Goal: Information Seeking & Learning: Find specific fact

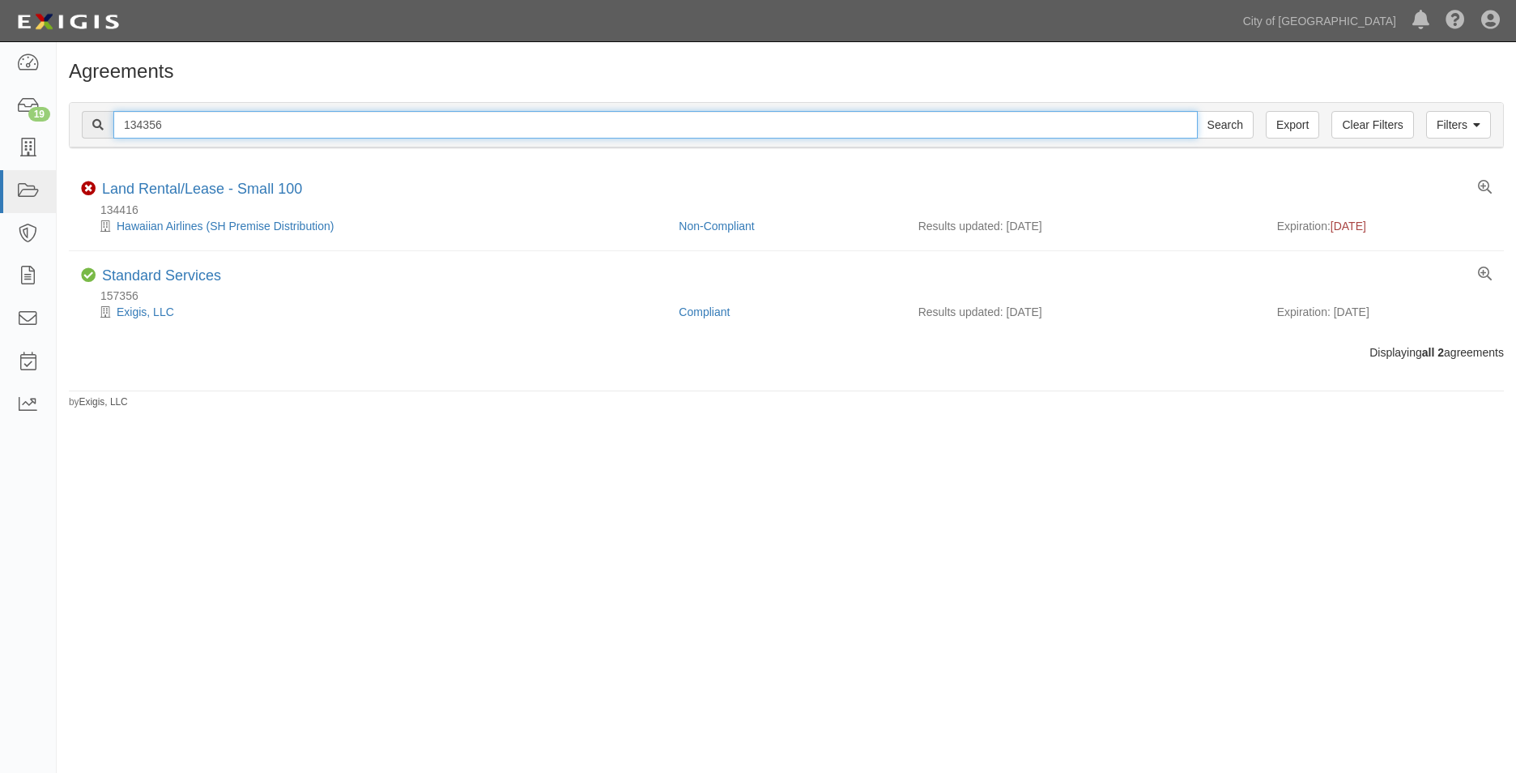
click at [199, 126] on input "134356" at bounding box center [655, 125] width 1084 height 28
type input "1"
paste input "157315"
type input "157315"
click at [1197, 111] on input "Search" at bounding box center [1225, 125] width 57 height 28
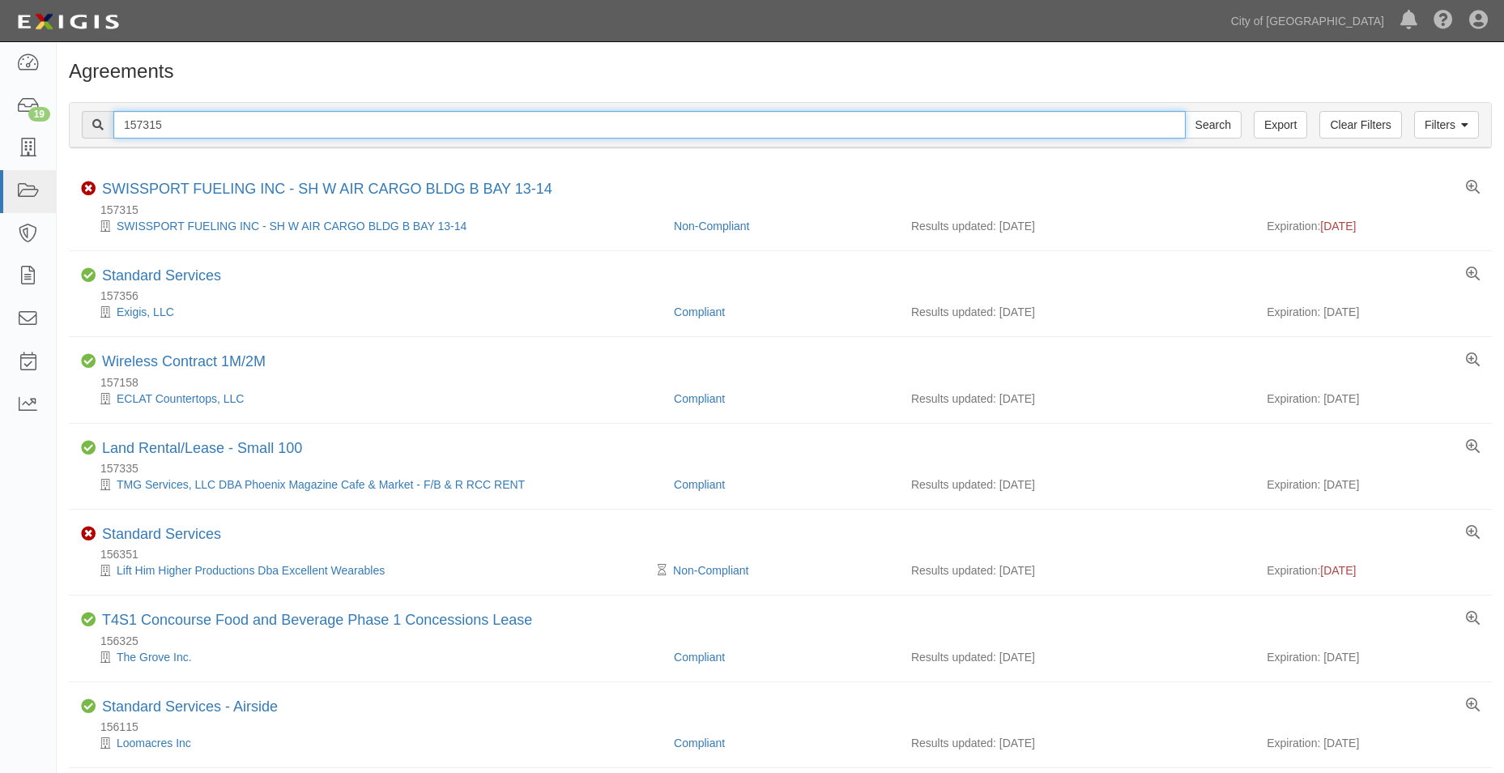
click at [193, 121] on input "157315" at bounding box center [649, 125] width 1072 height 28
drag, startPoint x: 195, startPoint y: 125, endPoint x: 62, endPoint y: 112, distance: 133.5
click at [82, 110] on div "Filters Clear Filters Export 157315 Search Filters" at bounding box center [780, 125] width 1421 height 45
paste input "6253"
type input "162535"
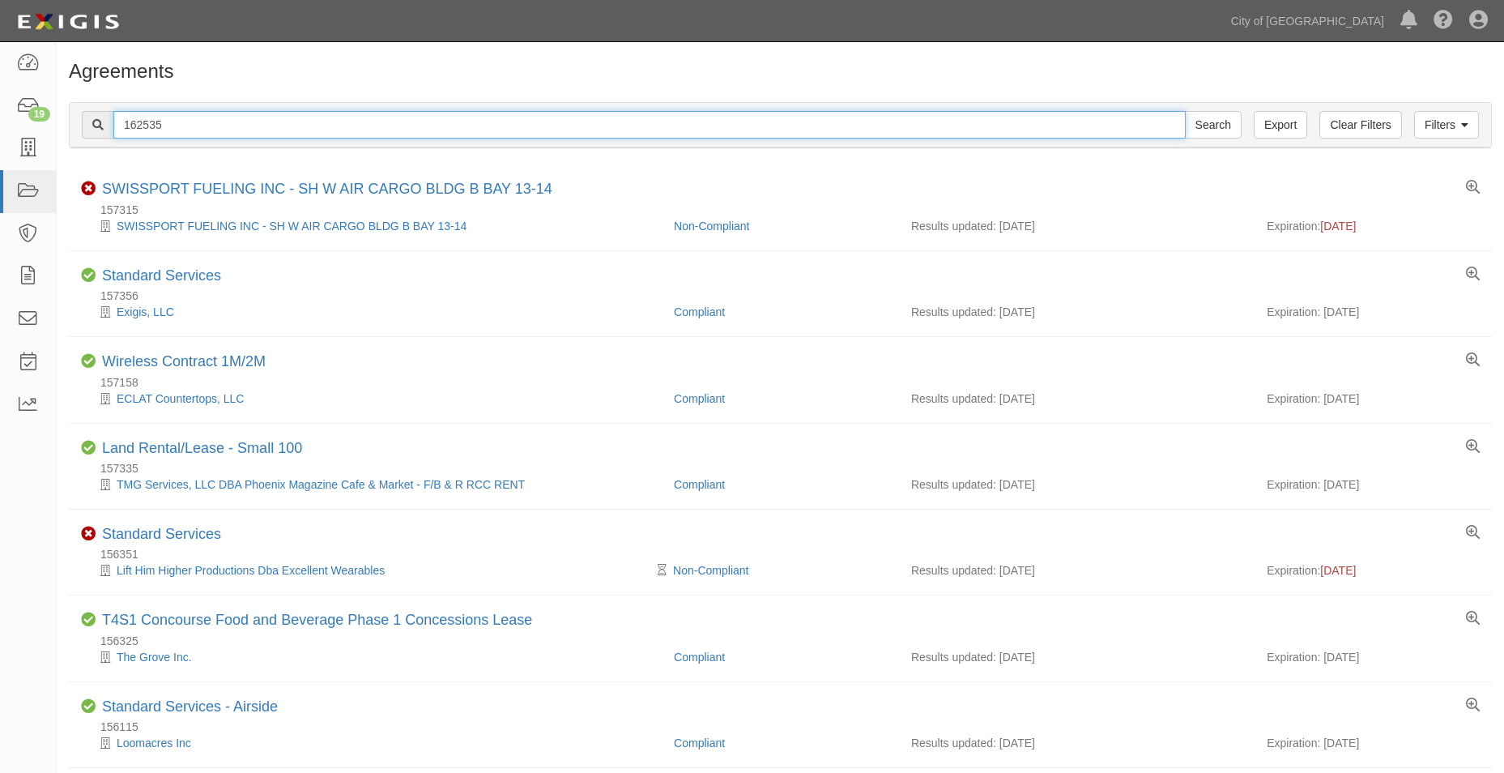
click at [1185, 111] on input "Search" at bounding box center [1213, 125] width 57 height 28
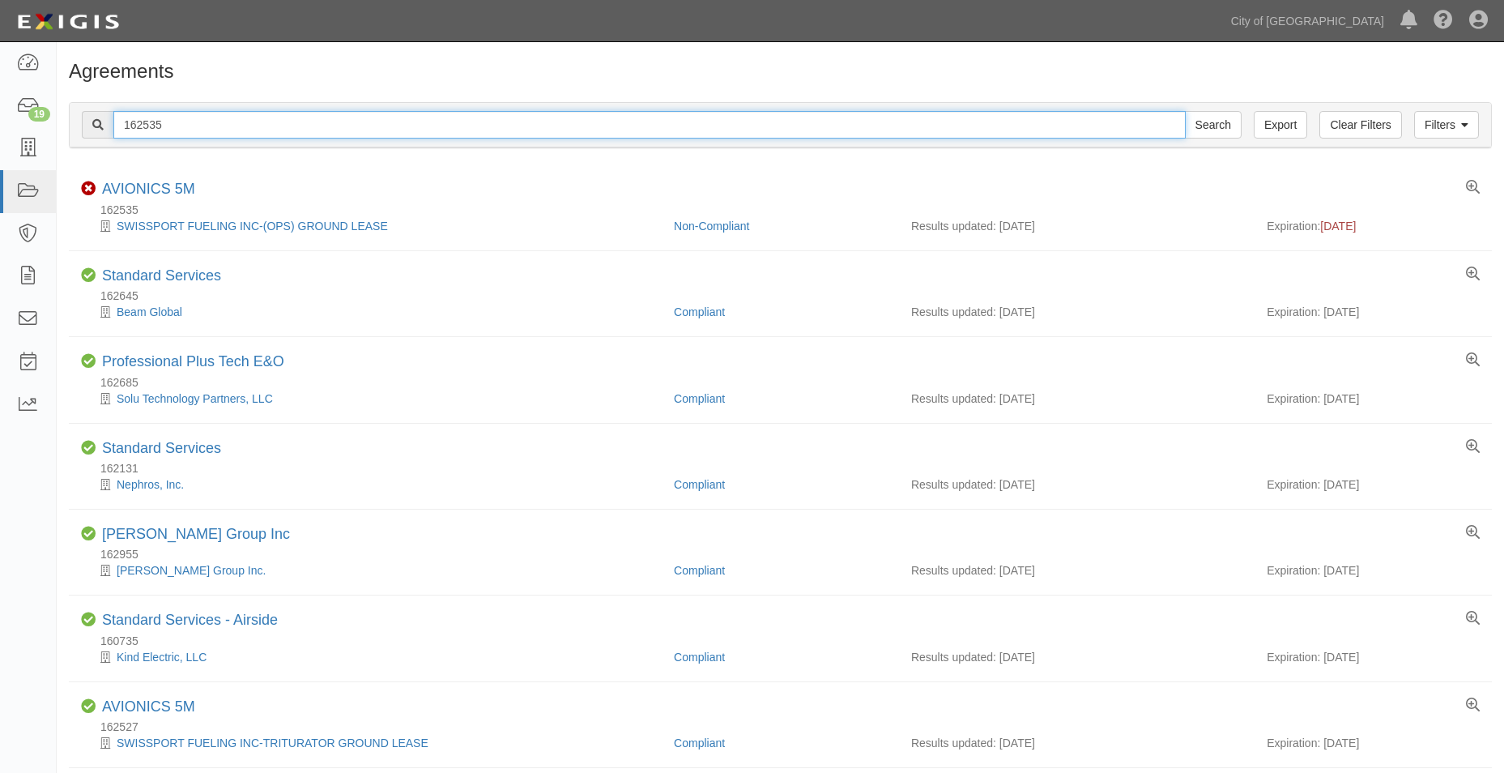
drag, startPoint x: 173, startPoint y: 127, endPoint x: -30, endPoint y: 109, distance: 203.3
click at [0, 109] on html "Toggle navigation Dashboard 19 Inbox Parties Agreements Coverages Documents Mes…" at bounding box center [752, 463] width 1504 height 926
paste input "489"
type input "162489"
click at [1185, 111] on input "Search" at bounding box center [1213, 125] width 57 height 28
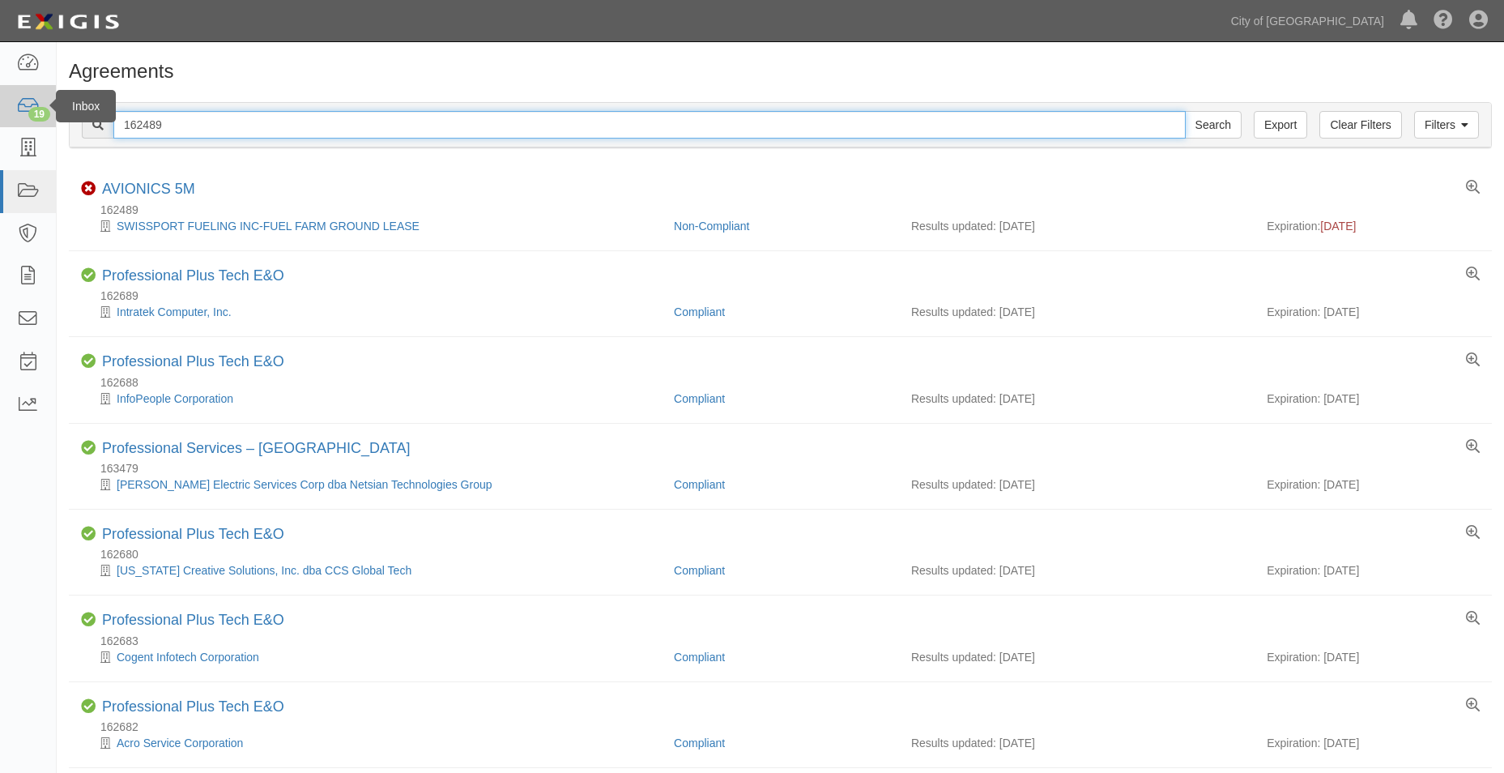
drag, startPoint x: 181, startPoint y: 126, endPoint x: 40, endPoint y: 123, distance: 140.1
click at [43, 123] on body "Toggle navigation Dashboard 19 Inbox Parties Agreements Coverages Documents Mes…" at bounding box center [752, 764] width 1504 height 1529
paste input "572"
type input "162572"
click at [1185, 111] on input "Search" at bounding box center [1213, 125] width 57 height 28
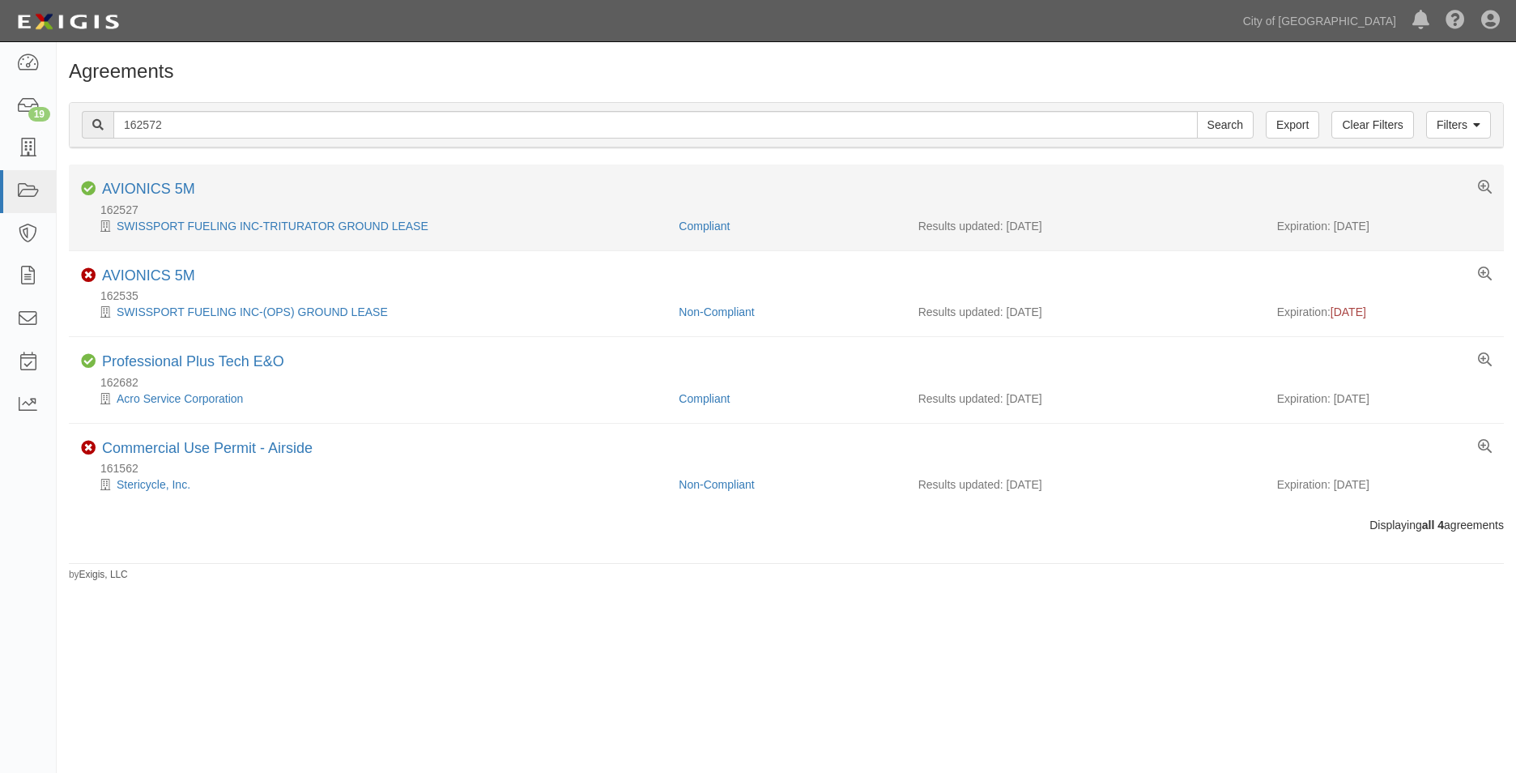
drag, startPoint x: 1365, startPoint y: 232, endPoint x: 1333, endPoint y: 234, distance: 32.4
click at [1333, 234] on li "Compliant AVIONICS 5M 162527 SWISSPORT FUELING INC-TRITURATOR GROUND LEASE Comp…" at bounding box center [786, 207] width 1435 height 86
copy div "09/01/2026"
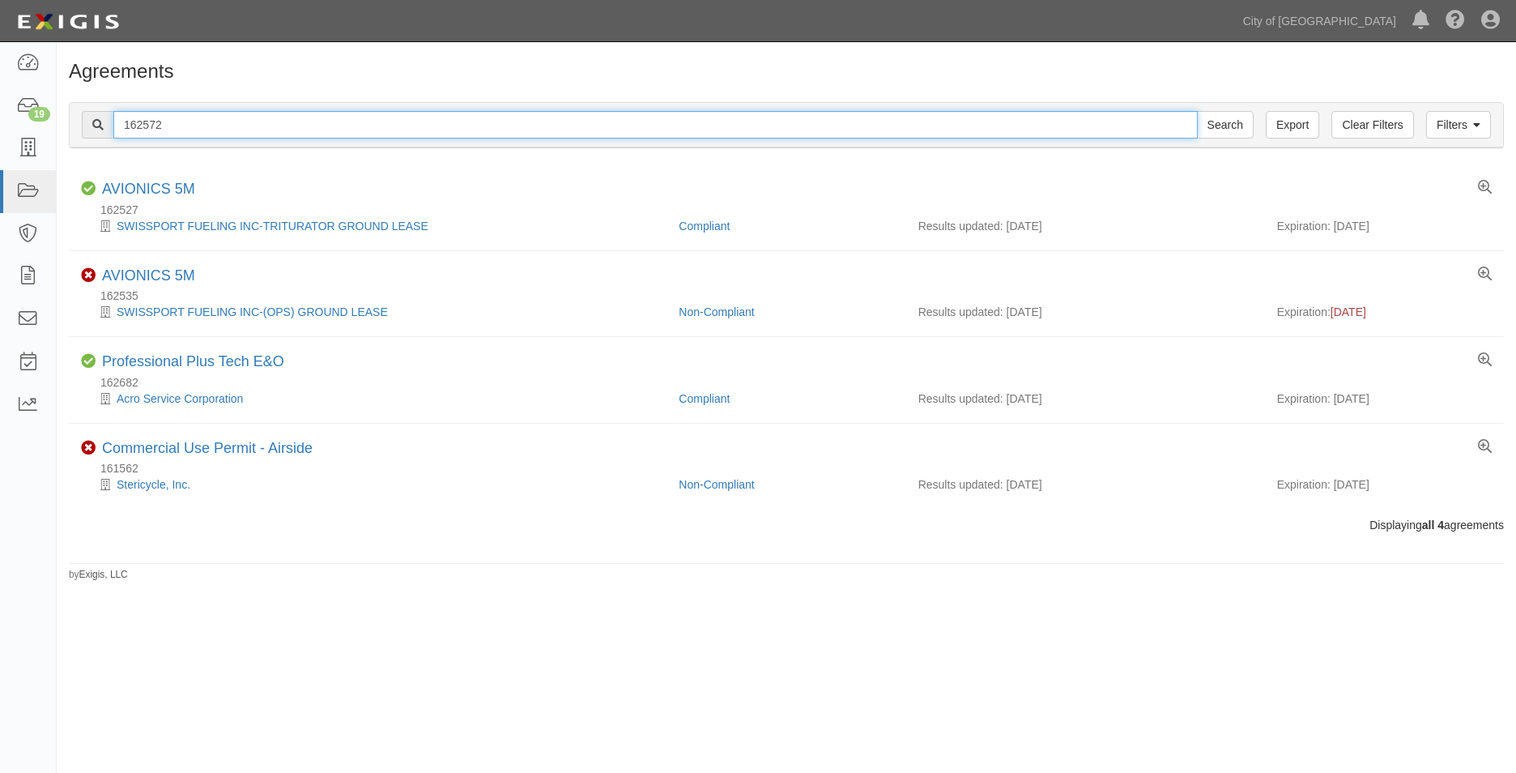
drag, startPoint x: 173, startPoint y: 121, endPoint x: 82, endPoint y: 117, distance: 91.6
click at [82, 117] on div "162572 Search" at bounding box center [668, 125] width 1172 height 28
paste input "41561"
type input "141561"
click at [1197, 111] on input "Search" at bounding box center [1225, 125] width 57 height 28
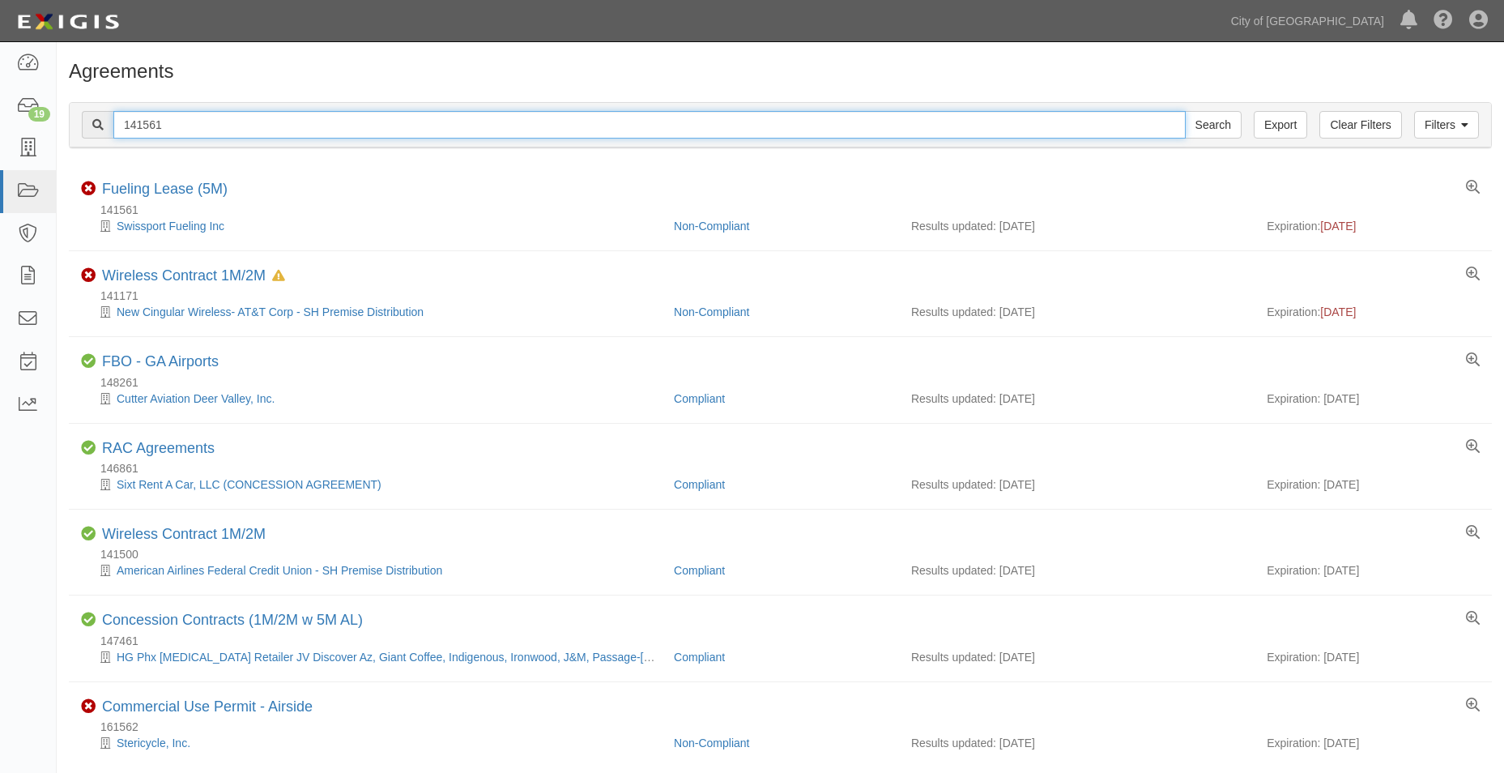
click at [167, 115] on input "141561" at bounding box center [649, 125] width 1072 height 28
drag, startPoint x: 167, startPoint y: 123, endPoint x: 42, endPoint y: 134, distance: 125.2
click at [40, 135] on body "Toggle navigation Dashboard 19 Inbox Parties Agreements Coverages Documents Mes…" at bounding box center [752, 420] width 1504 height 840
type input "v"
paste input "135868"
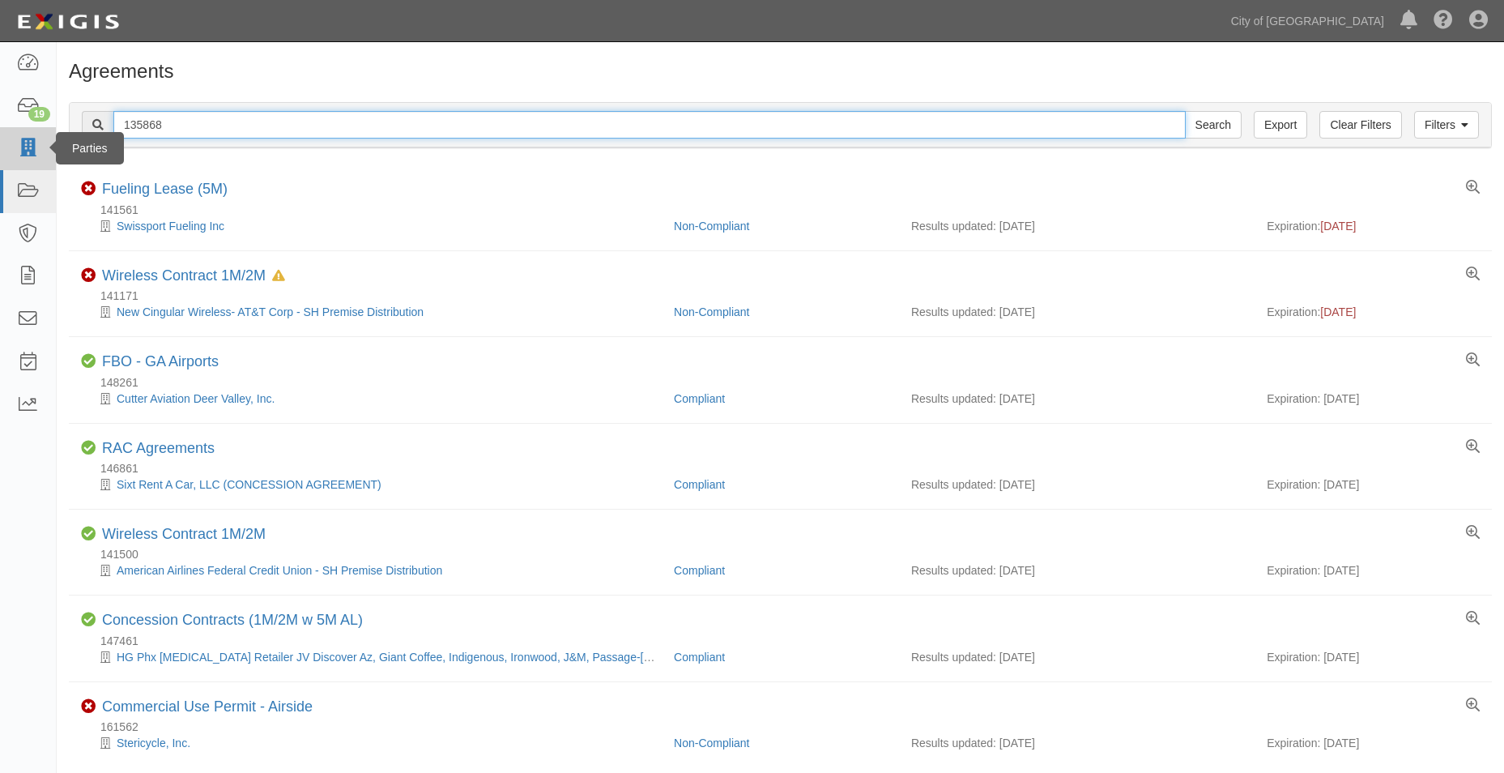
type input "135868"
click at [1185, 111] on input "Search" at bounding box center [1213, 125] width 57 height 28
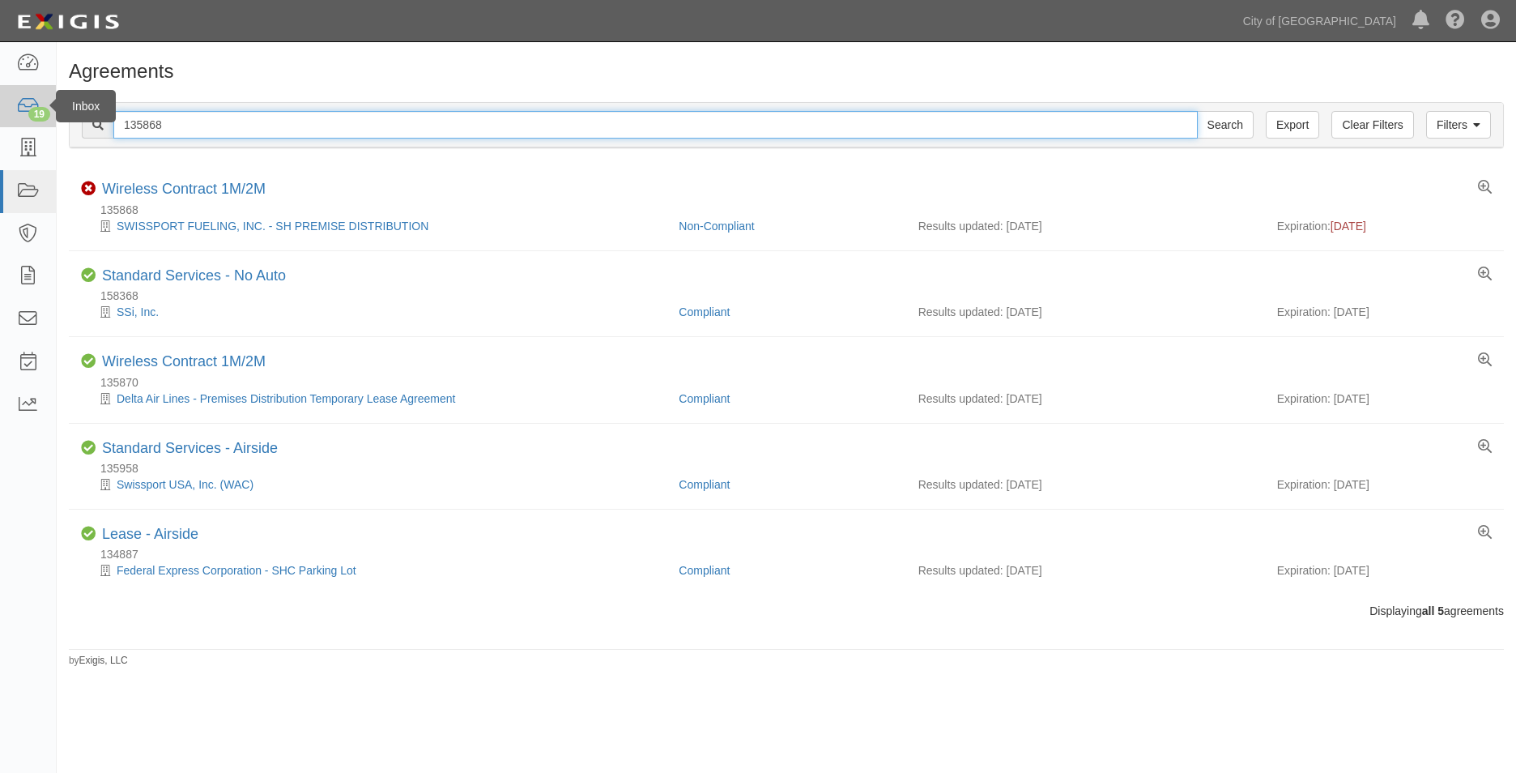
drag, startPoint x: 186, startPoint y: 127, endPoint x: 36, endPoint y: 120, distance: 150.0
click at [36, 120] on body "Toggle navigation Dashboard 19 Inbox Parties Agreements Coverages Documents Mes…" at bounding box center [758, 372] width 1516 height 744
paste input "95"
type input "135958"
click at [1197, 111] on input "Search" at bounding box center [1225, 125] width 57 height 28
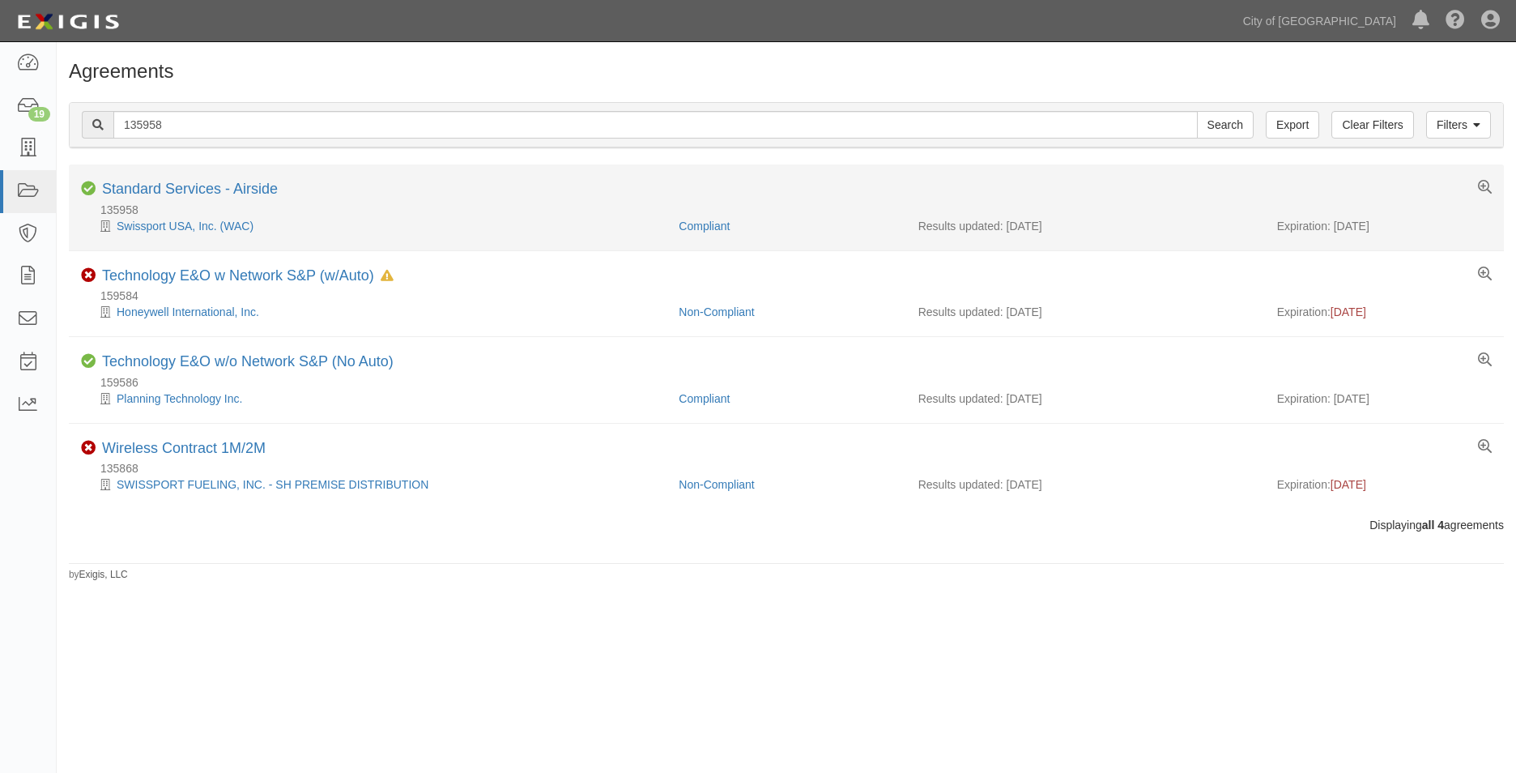
drag, startPoint x: 1406, startPoint y: 228, endPoint x: 1335, endPoint y: 233, distance: 71.4
click at [1335, 233] on div "Expiration: 06/01/2026" at bounding box center [1384, 226] width 215 height 16
copy div "06/01/2026"
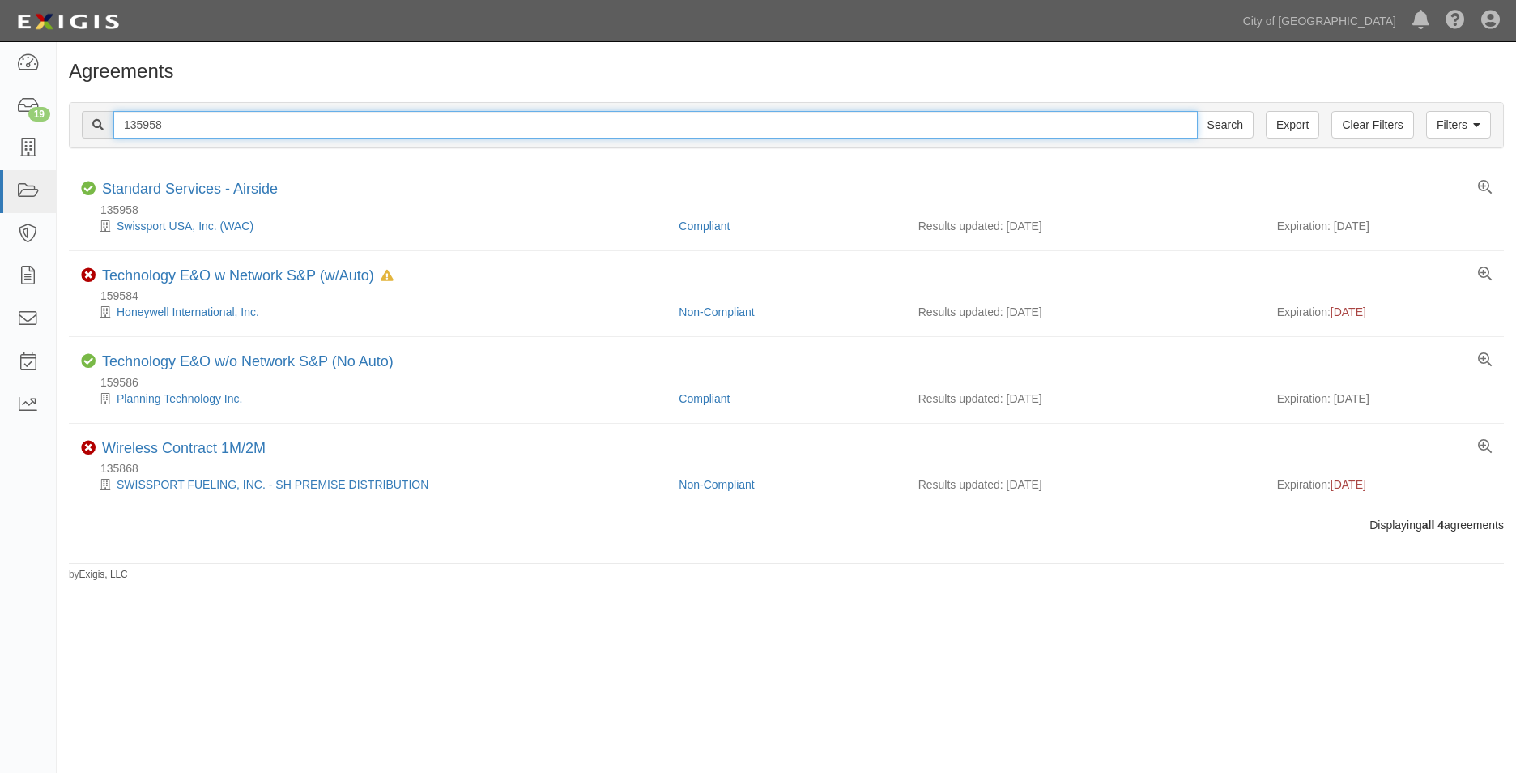
drag, startPoint x: 168, startPoint y: 124, endPoint x: -39, endPoint y: 136, distance: 206.9
click at [0, 136] on html "Toggle navigation Dashboard 19 Inbox Parties Agreements Coverages Documents Mes…" at bounding box center [758, 372] width 1516 height 744
paste input "56961"
type input "156961"
click at [1197, 111] on input "Search" at bounding box center [1225, 125] width 57 height 28
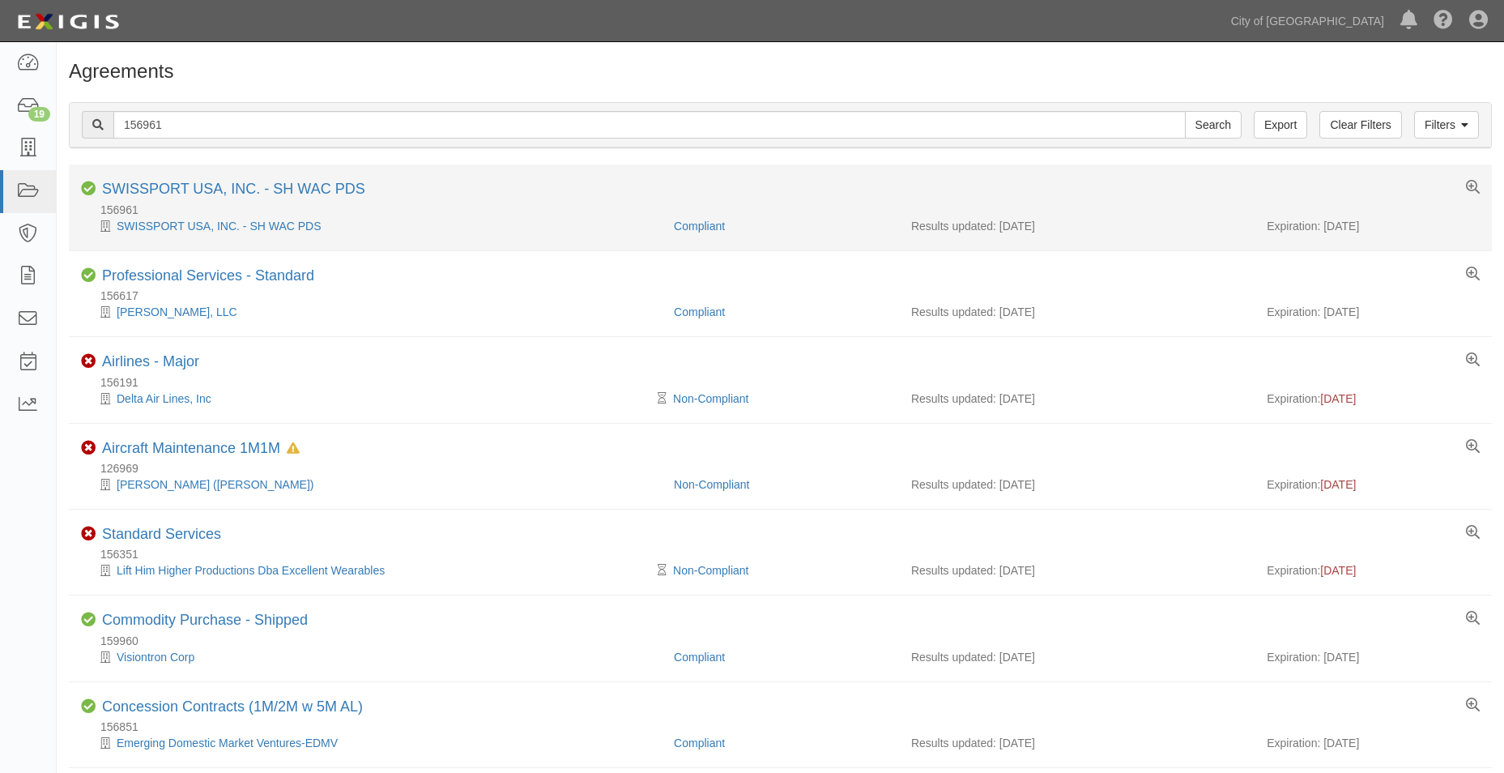
drag, startPoint x: 1376, startPoint y: 230, endPoint x: 1324, endPoint y: 232, distance: 51.9
click at [1324, 232] on div "Expiration: 09/01/2026" at bounding box center [1373, 226] width 213 height 16
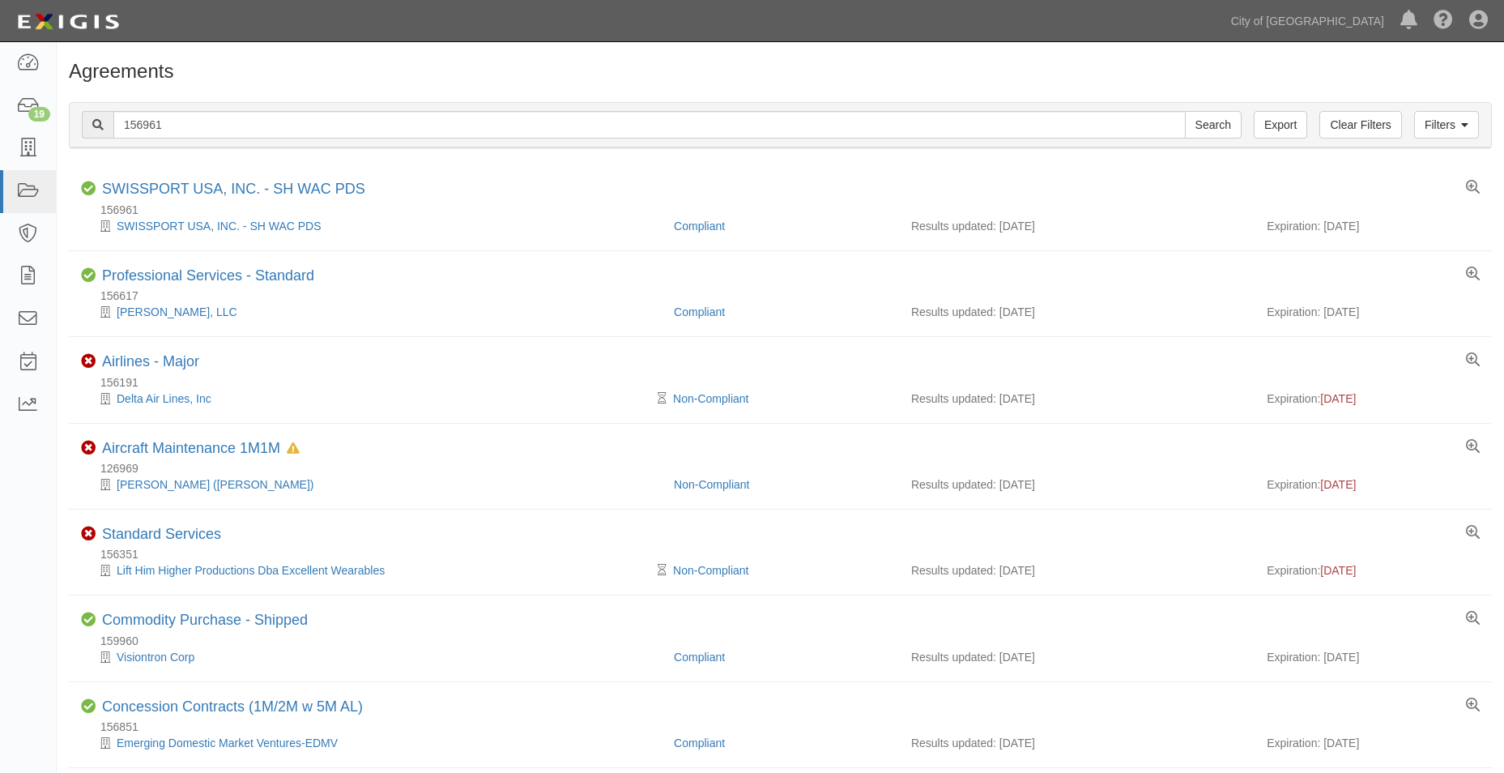
copy div "09/01/2026"
drag, startPoint x: 180, startPoint y: 125, endPoint x: 32, endPoint y: 113, distance: 148.6
click at [32, 113] on body "Toggle navigation Dashboard 19 Inbox Parties Agreements Coverages Documents Mes…" at bounding box center [752, 721] width 1504 height 1443
paste input "4728"
type input "154728"
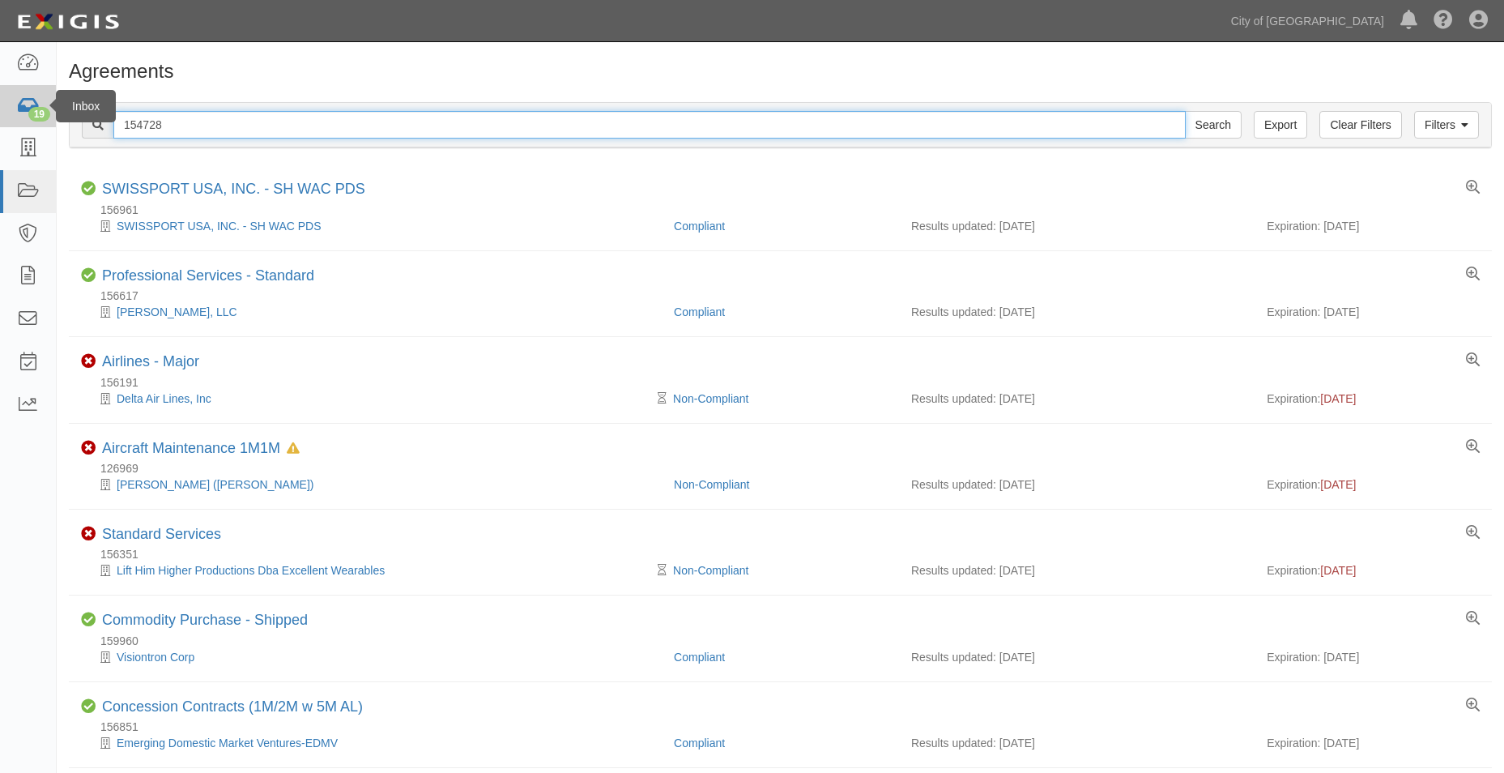
click at [1185, 111] on input "Search" at bounding box center [1213, 125] width 57 height 28
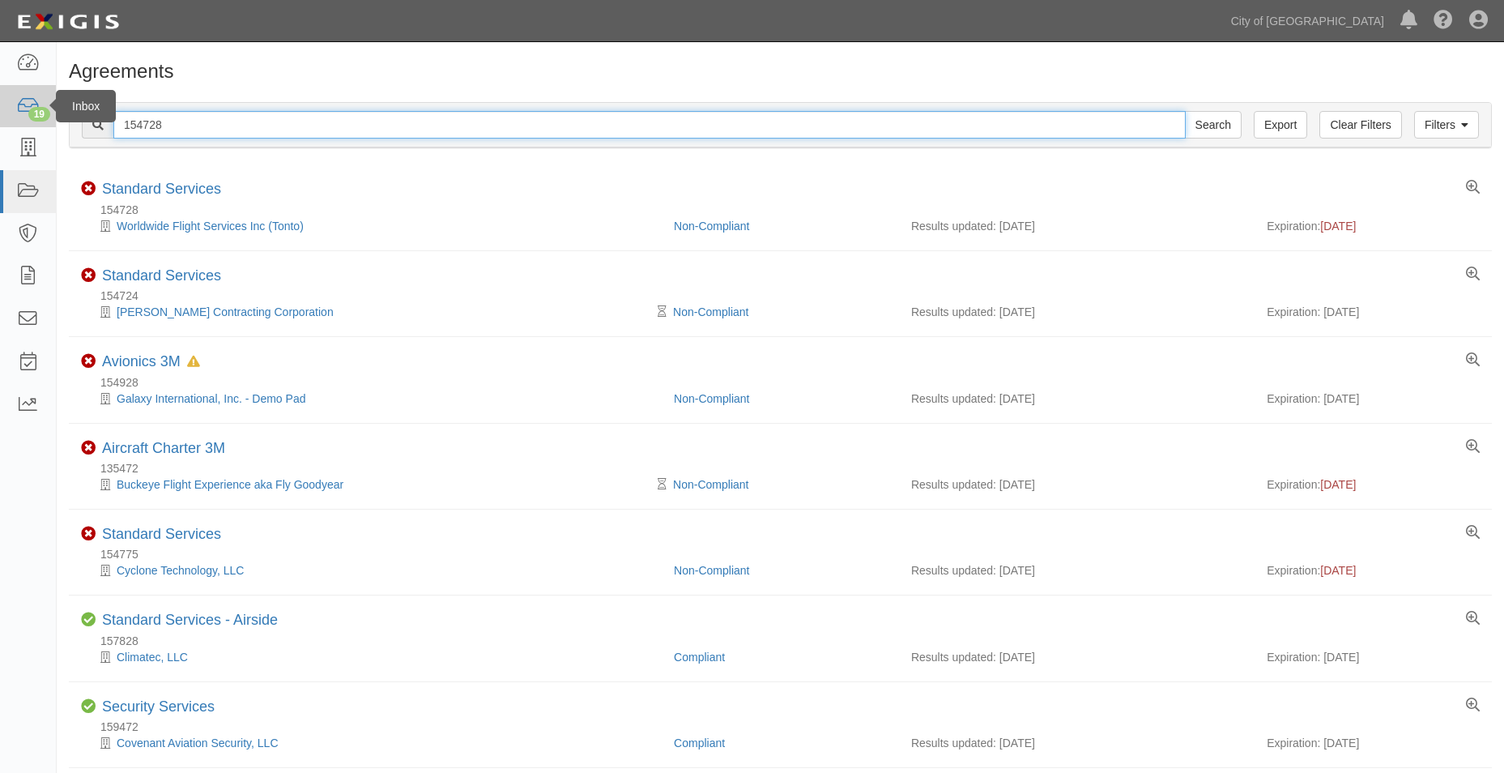
drag, startPoint x: 168, startPoint y: 127, endPoint x: 30, endPoint y: 112, distance: 138.5
click at [30, 112] on body "Toggle navigation Dashboard 19 Inbox Parties Agreements Coverages Documents Mes…" at bounding box center [752, 635] width 1504 height 1271
paste input "2567"
type input "152567"
click at [1185, 111] on input "Search" at bounding box center [1213, 125] width 57 height 28
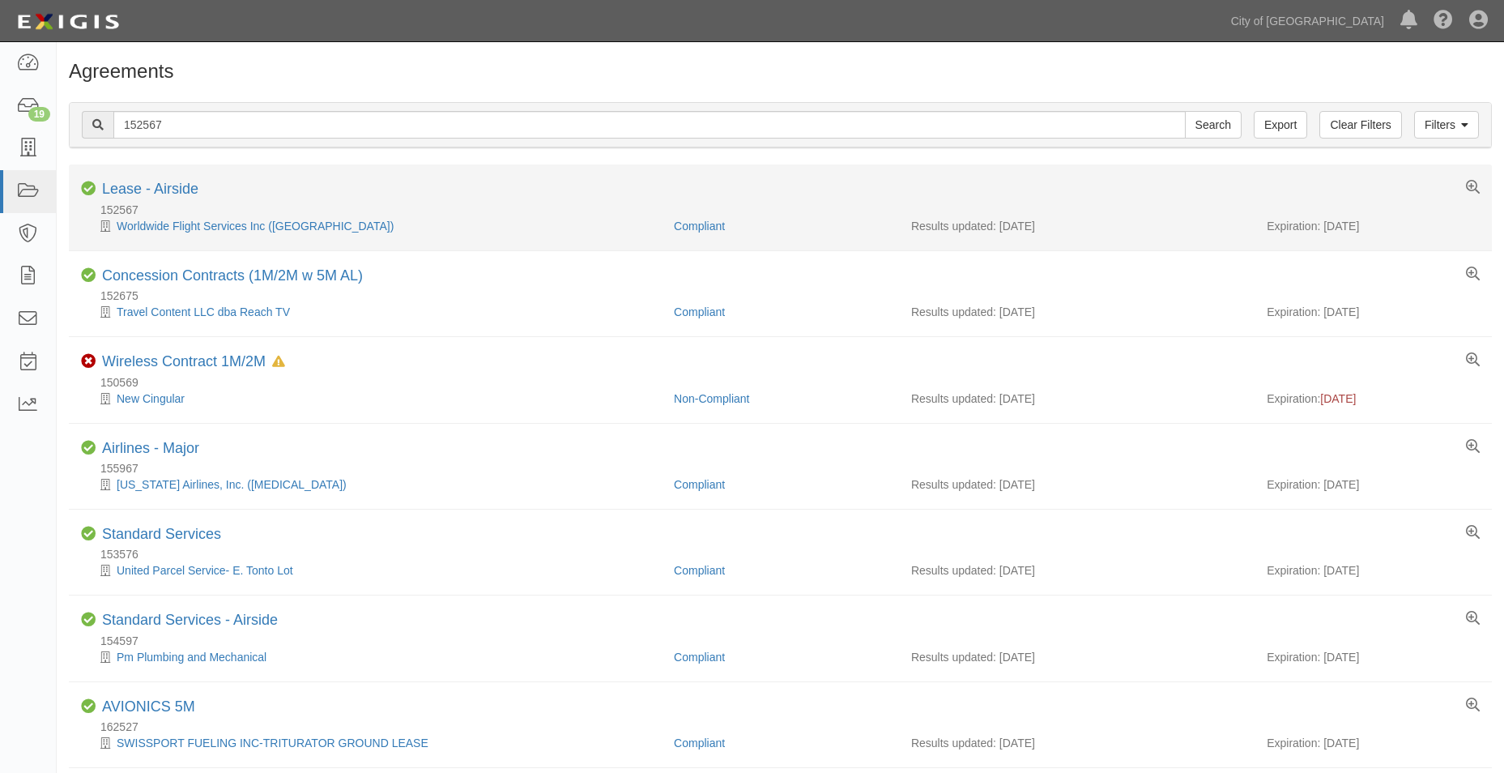
drag, startPoint x: 1382, startPoint y: 224, endPoint x: 1324, endPoint y: 223, distance: 57.5
click at [1324, 223] on div "Expiration: [DATE]" at bounding box center [1373, 226] width 213 height 16
copy div "[DATE]"
